Goal: Check status: Check status

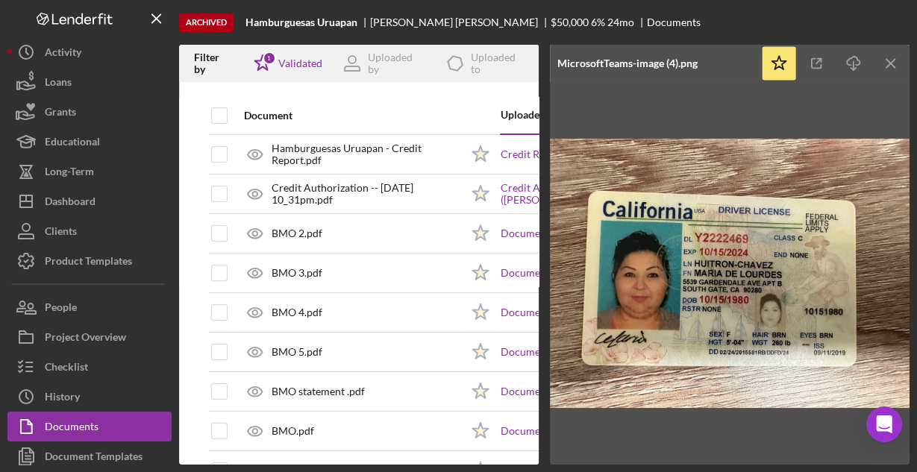
scroll to position [477, 0]
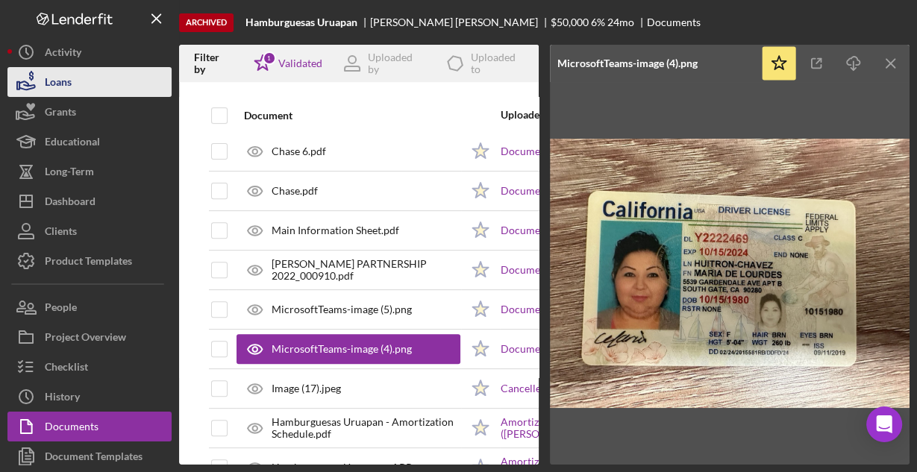
click at [95, 84] on button "Loans" at bounding box center [89, 82] width 164 height 30
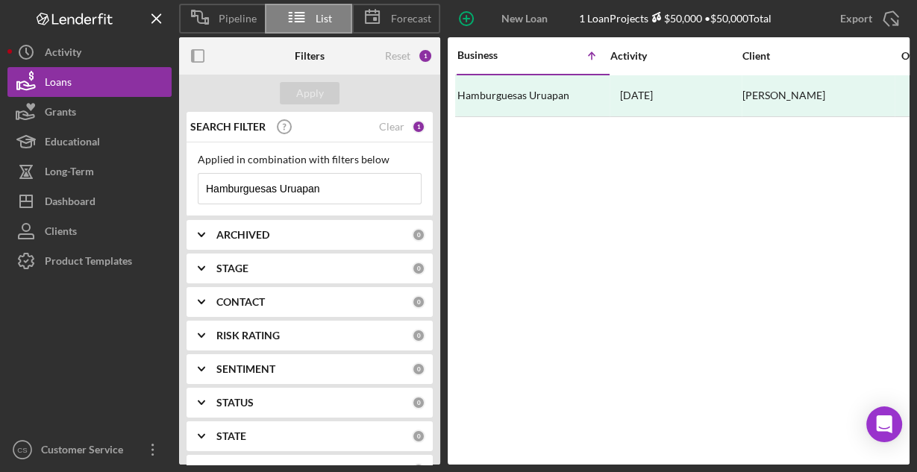
click at [295, 183] on input "Hamburguesas Uruapan" at bounding box center [309, 189] width 222 height 30
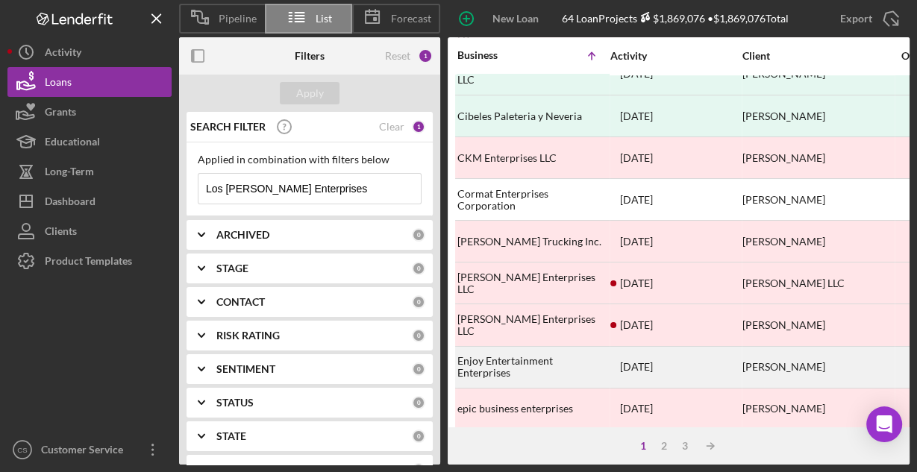
scroll to position [694, 0]
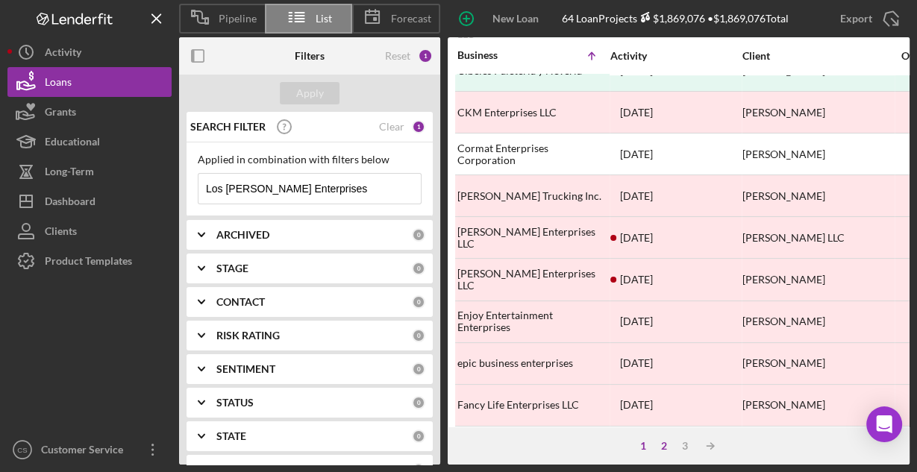
type input "Los [PERSON_NAME] Enterprises"
click at [663, 443] on div "2" at bounding box center [663, 446] width 21 height 12
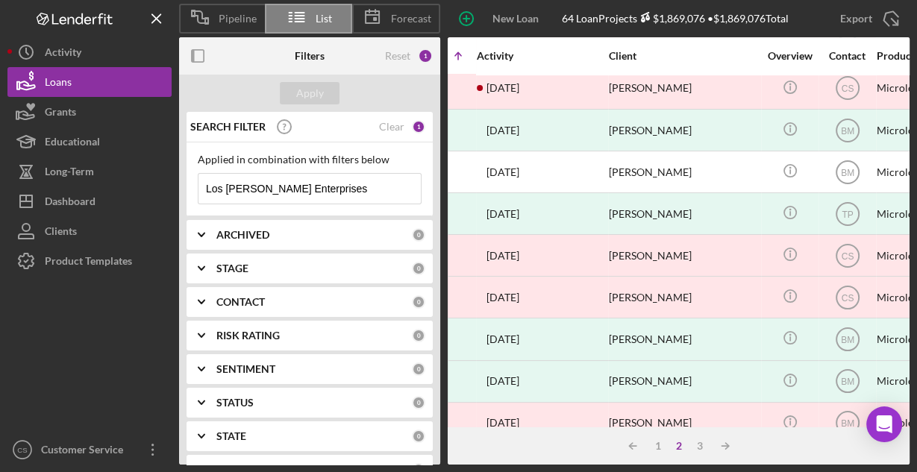
scroll to position [635, 0]
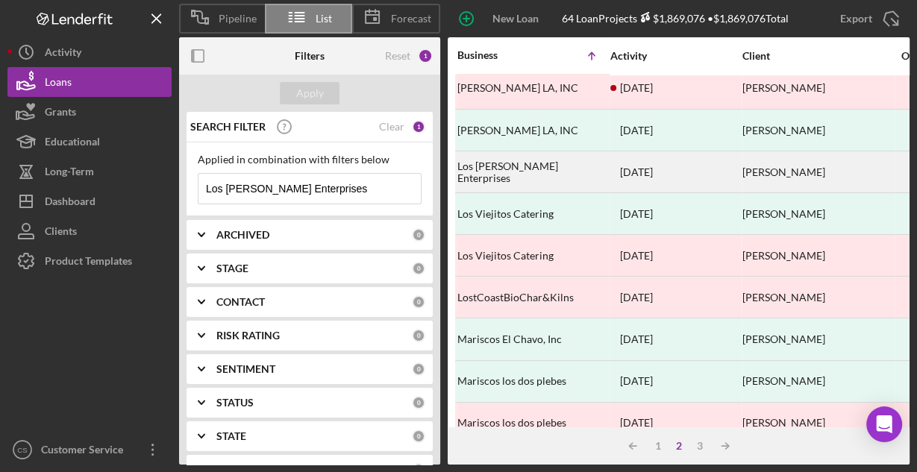
click at [515, 160] on div "Los [PERSON_NAME] Enterprises" at bounding box center [531, 172] width 149 height 40
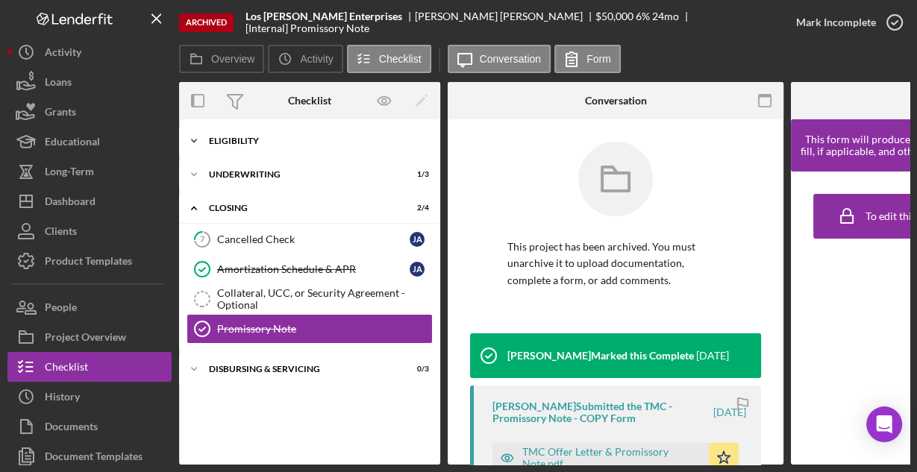
click at [233, 150] on div "Icon/Expander Eligibility 6 / 6" at bounding box center [309, 141] width 261 height 30
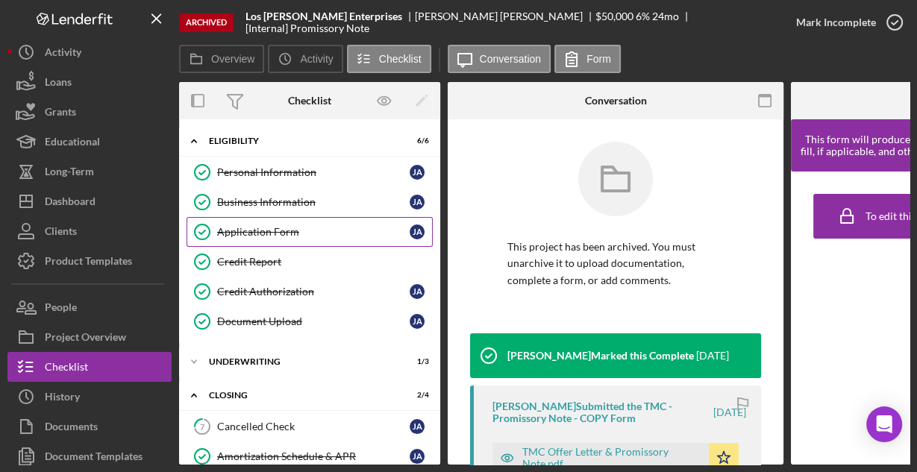
click at [237, 227] on div "Application Form" at bounding box center [313, 232] width 192 height 12
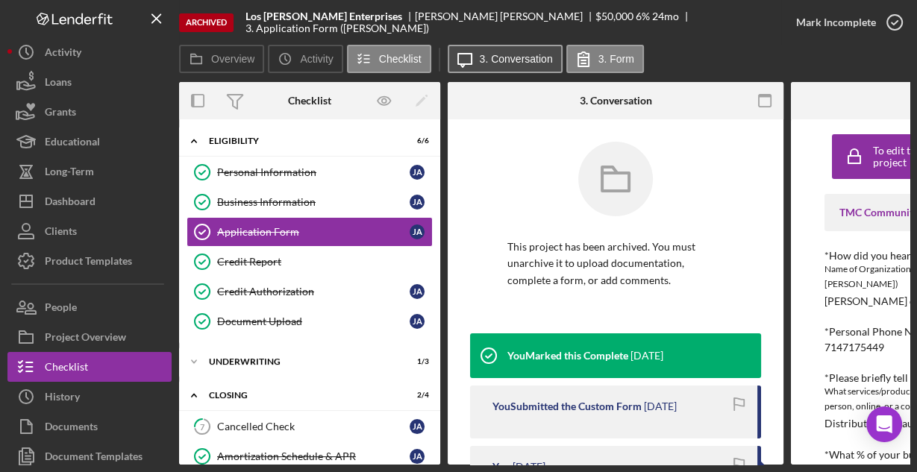
click at [526, 64] on label "3. Conversation" at bounding box center [516, 59] width 73 height 12
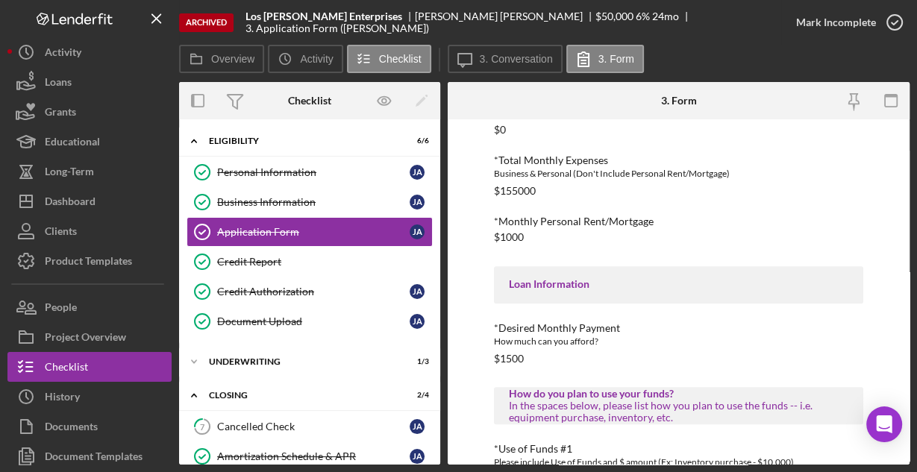
scroll to position [779, 0]
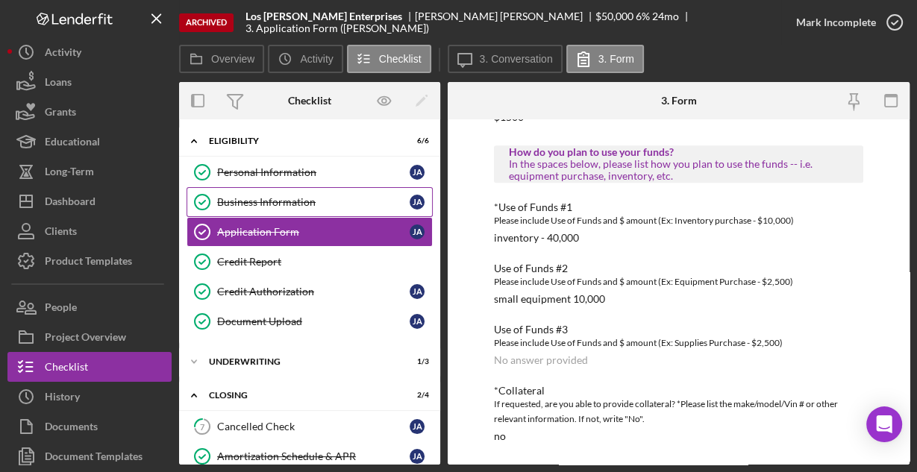
click at [286, 196] on div "Business Information" at bounding box center [313, 202] width 192 height 12
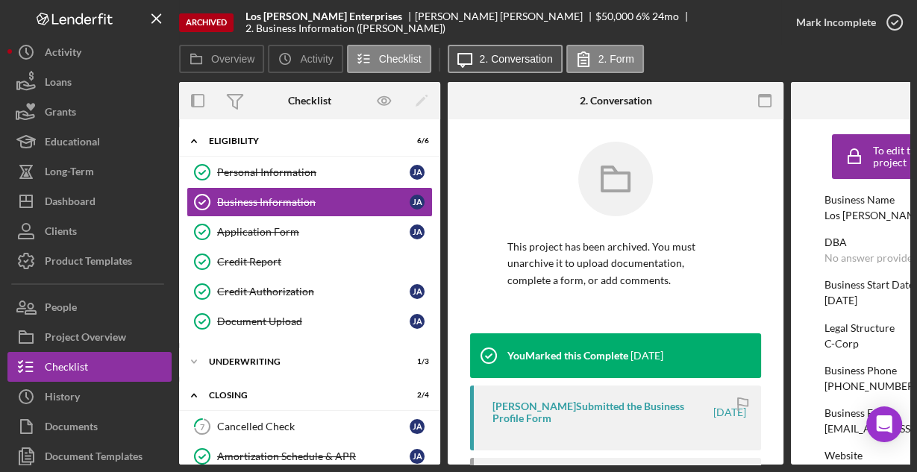
click at [480, 60] on label "2. Conversation" at bounding box center [516, 59] width 73 height 12
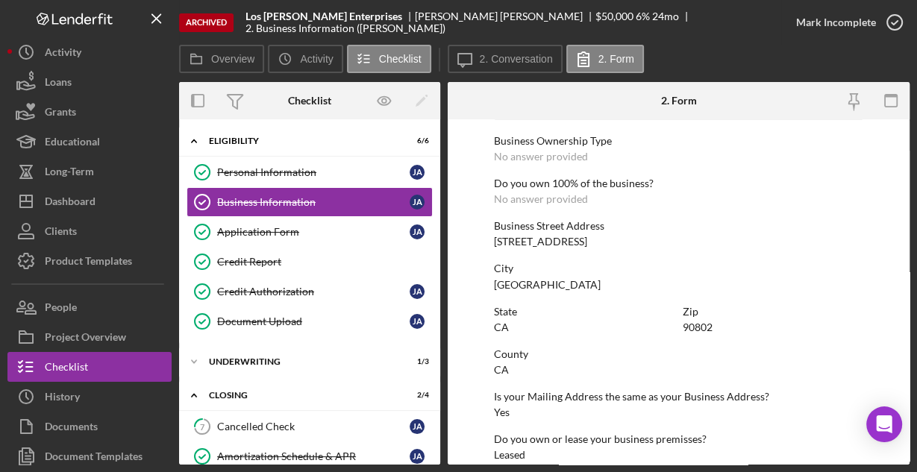
scroll to position [779, 0]
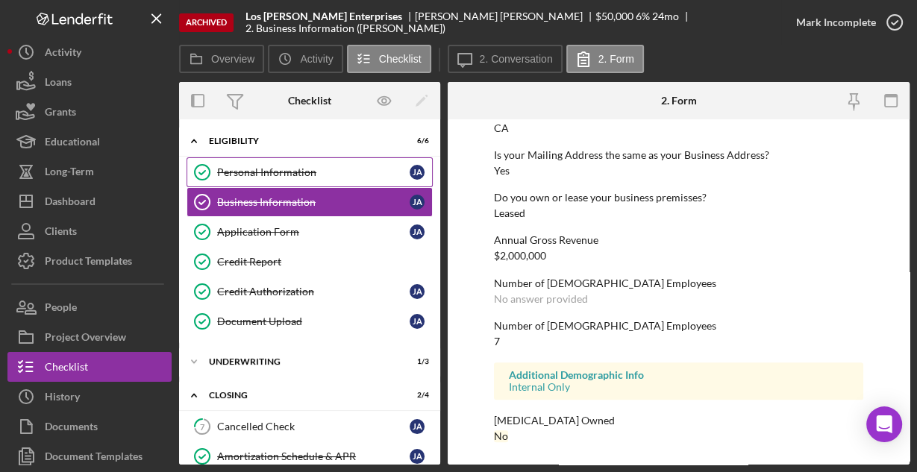
click at [251, 172] on div "Personal Information" at bounding box center [313, 172] width 192 height 12
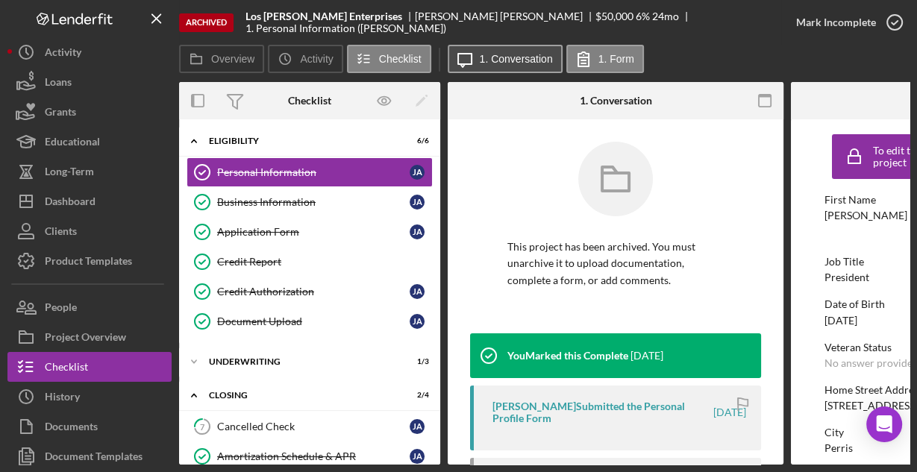
click at [498, 54] on label "1. Conversation" at bounding box center [516, 59] width 73 height 12
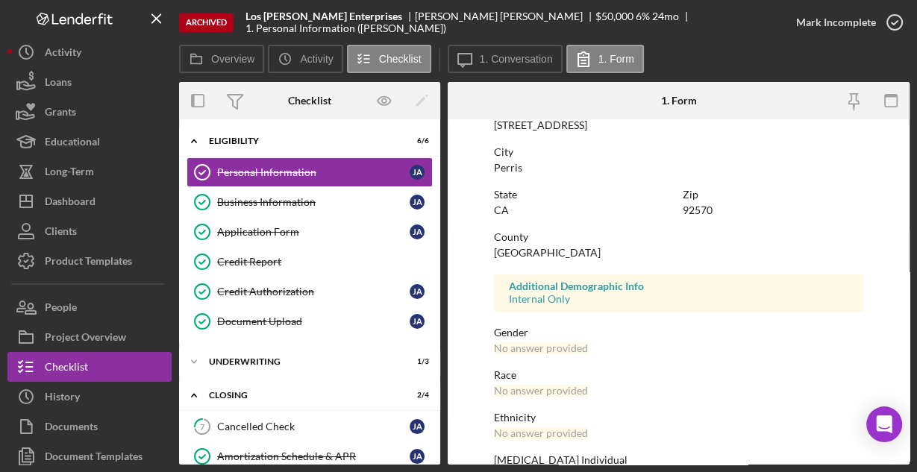
scroll to position [351, 0]
